Goal: Task Accomplishment & Management: Manage account settings

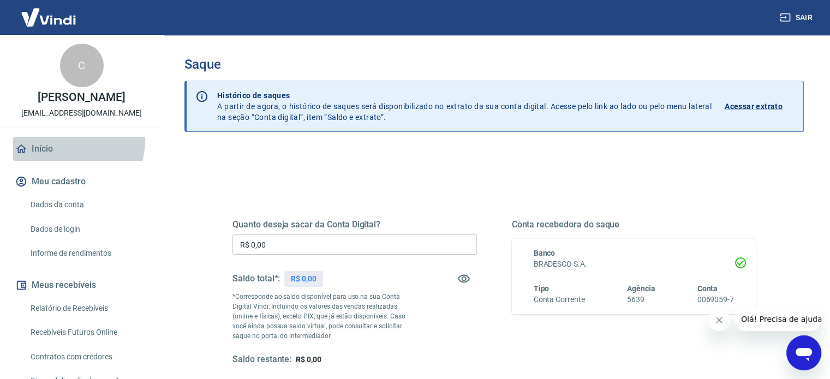
click at [52, 139] on link "Início" at bounding box center [81, 149] width 137 height 24
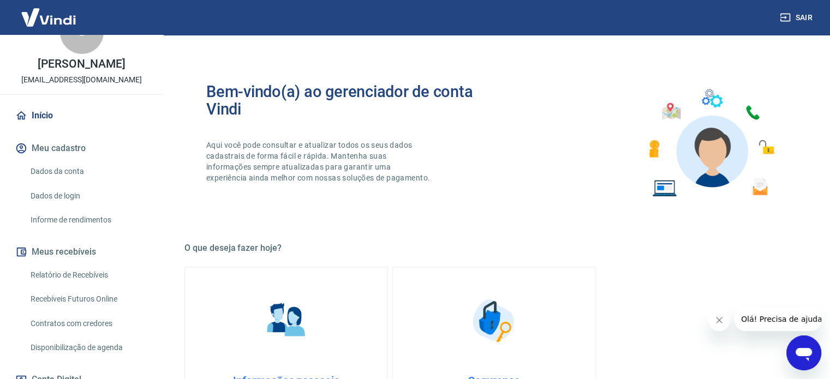
scroll to position [26, 0]
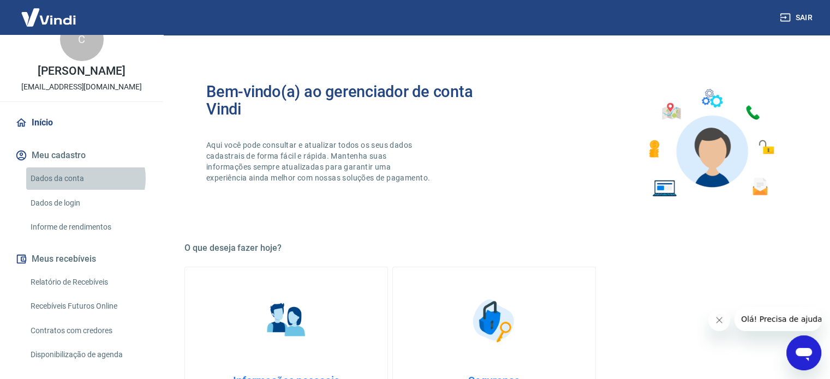
click at [85, 178] on link "Dados da conta" at bounding box center [88, 179] width 124 height 22
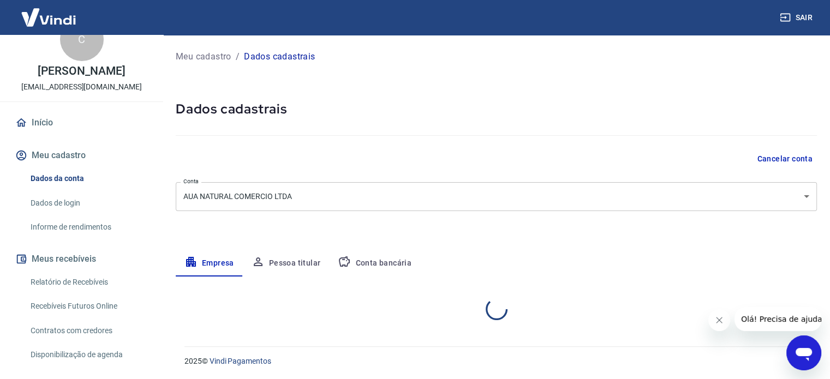
select select "PE"
select select "business"
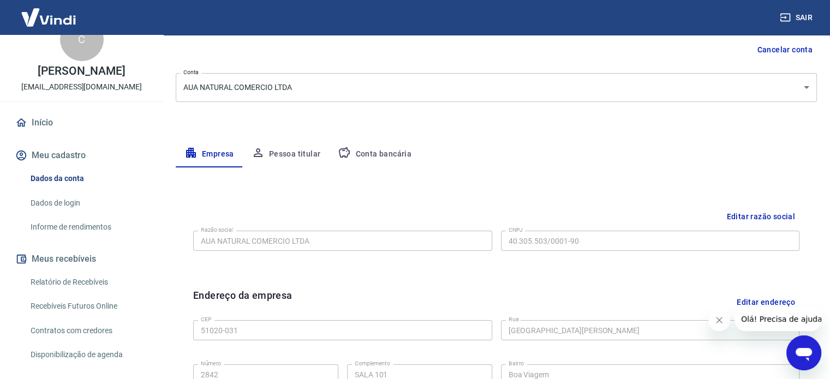
click at [295, 156] on button "Pessoa titular" at bounding box center [286, 154] width 87 height 26
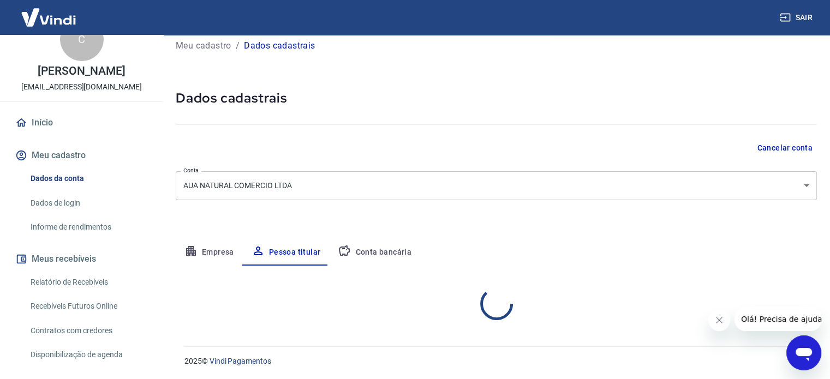
scroll to position [57, 0]
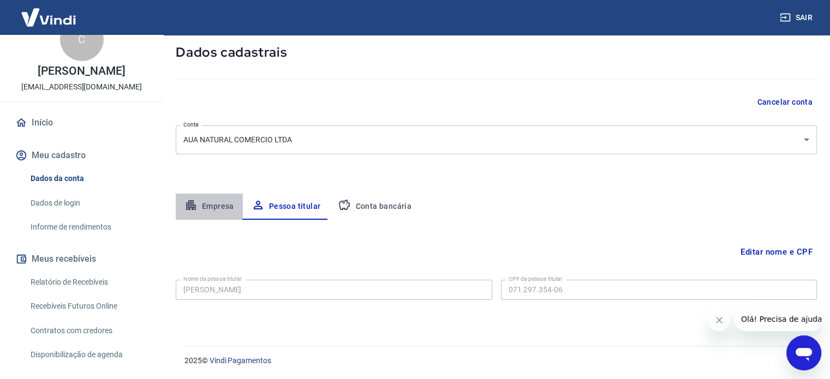
click at [212, 207] on button "Empresa" at bounding box center [209, 207] width 67 height 26
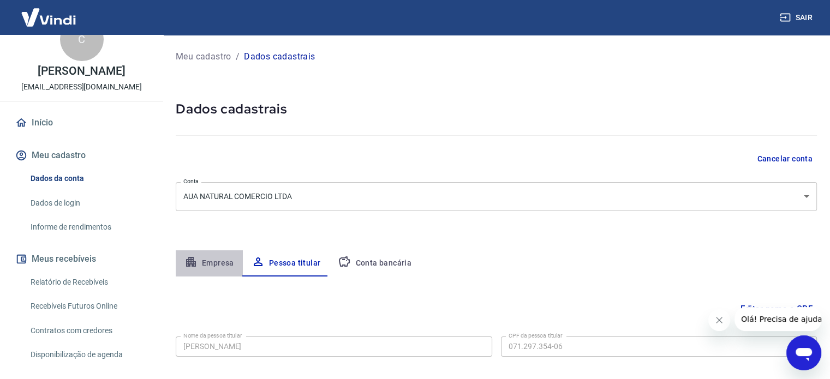
select select "PE"
select select "business"
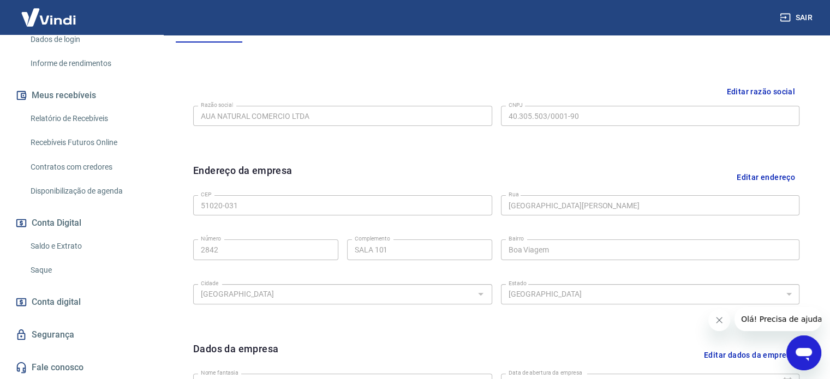
scroll to position [275, 0]
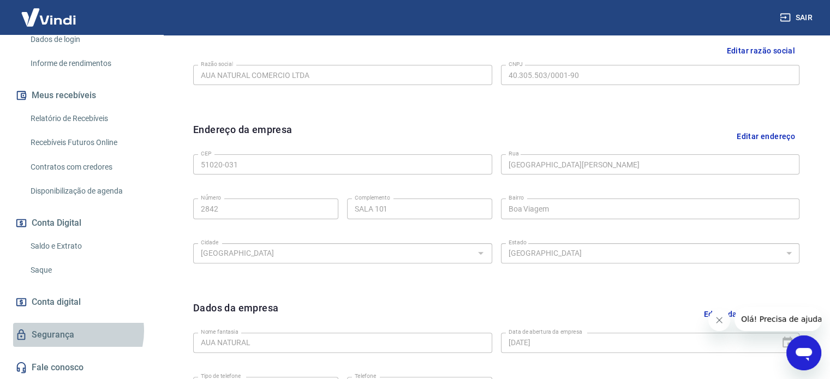
click at [72, 331] on link "Segurança" at bounding box center [81, 335] width 137 height 24
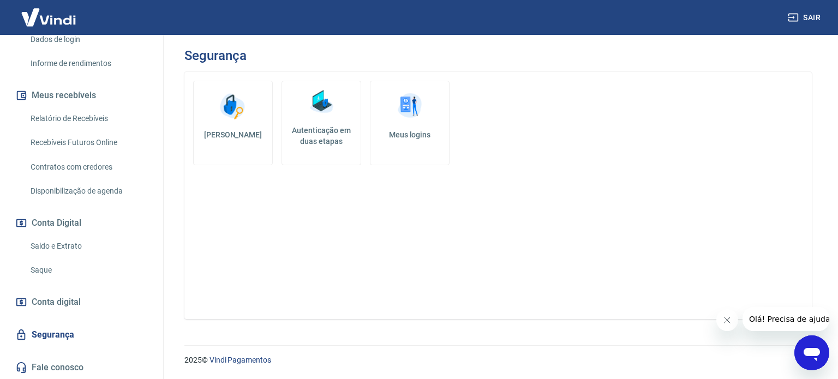
click at [310, 127] on h5 "Autenticação em duas etapas" at bounding box center [322, 136] width 70 height 22
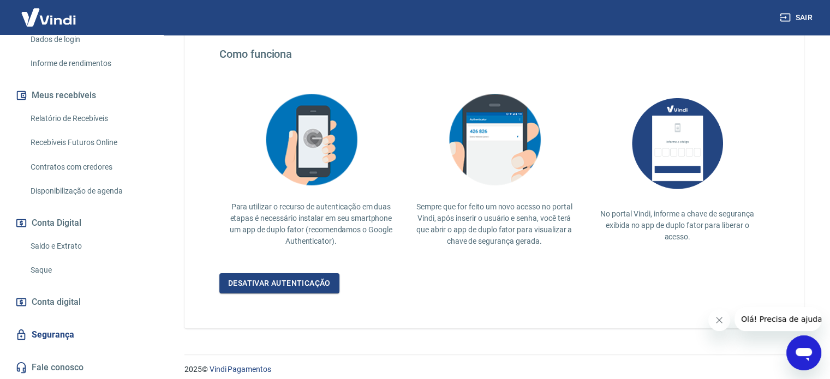
scroll to position [212, 0]
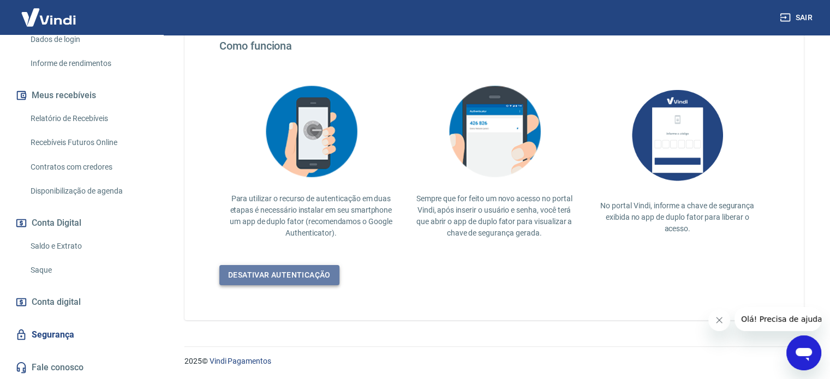
click at [285, 275] on link "Desativar autenticação" at bounding box center [279, 275] width 120 height 20
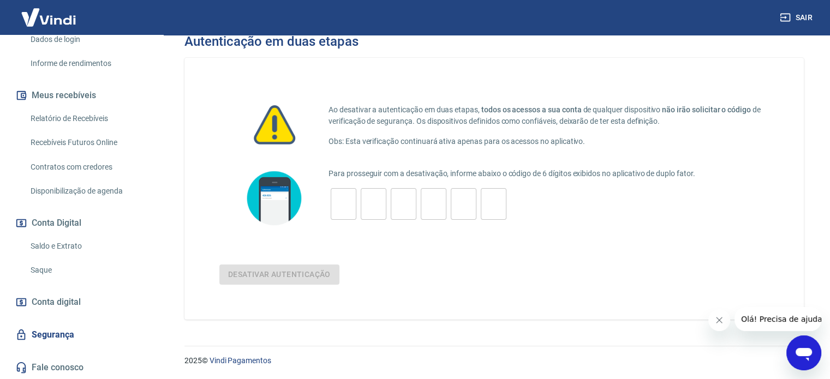
click at [352, 207] on input "tel" at bounding box center [344, 204] width 26 height 23
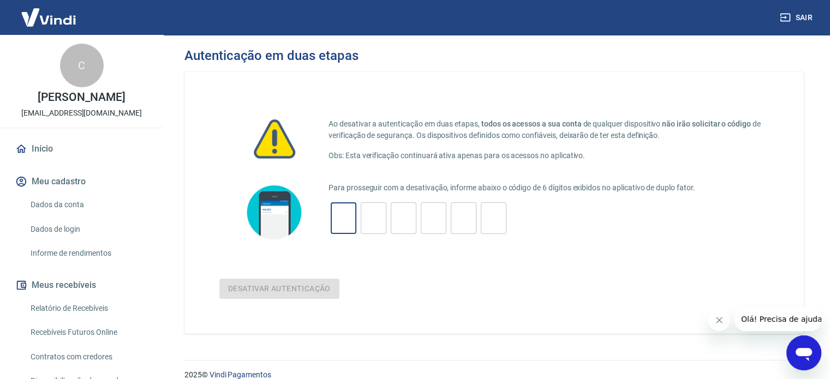
scroll to position [0, 0]
click at [73, 149] on link "Início" at bounding box center [81, 149] width 137 height 24
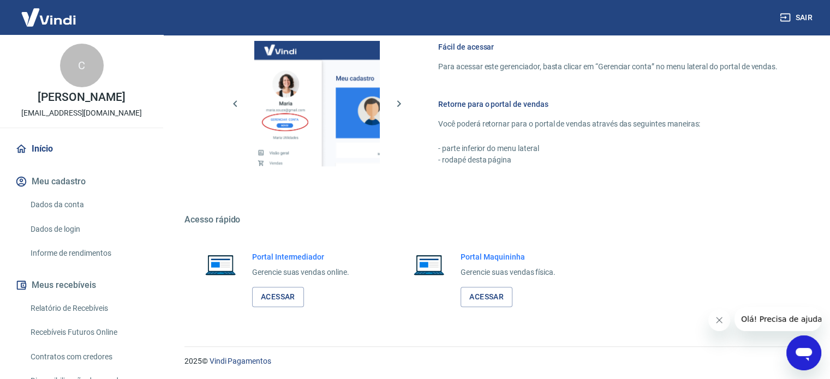
click at [35, 144] on link "Início" at bounding box center [81, 149] width 137 height 24
click at [64, 213] on link "Dados da conta" at bounding box center [88, 205] width 124 height 22
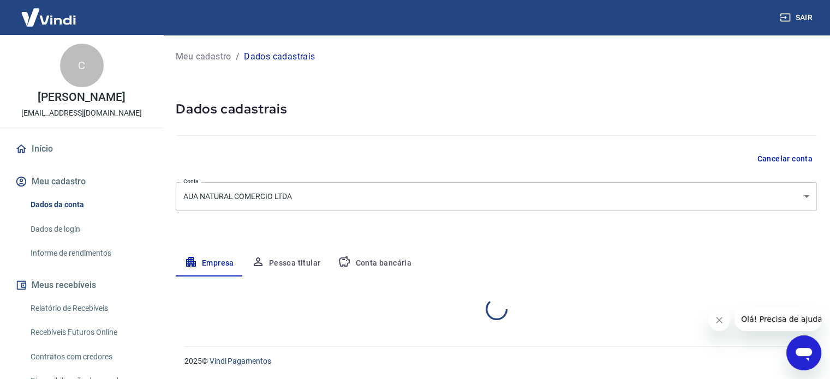
select select "PE"
select select "business"
